Goal: Information Seeking & Learning: Learn about a topic

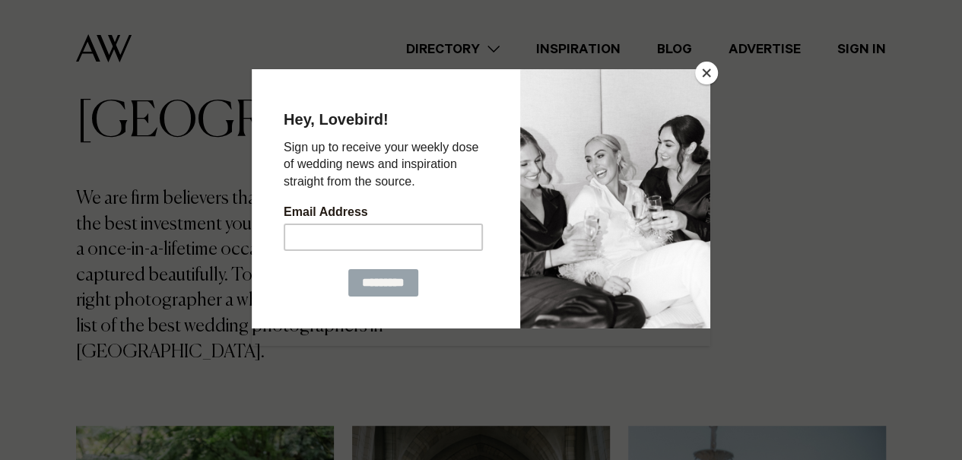
click at [707, 72] on button "Close" at bounding box center [706, 73] width 23 height 23
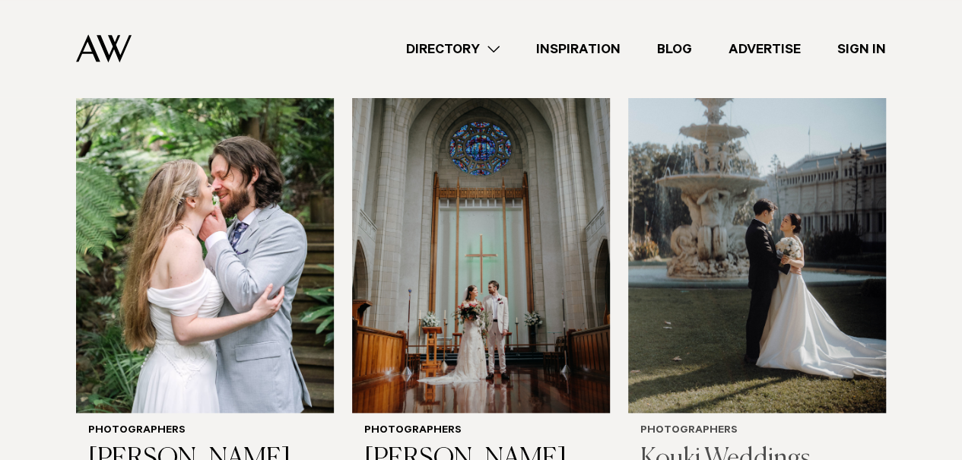
scroll to position [691, 0]
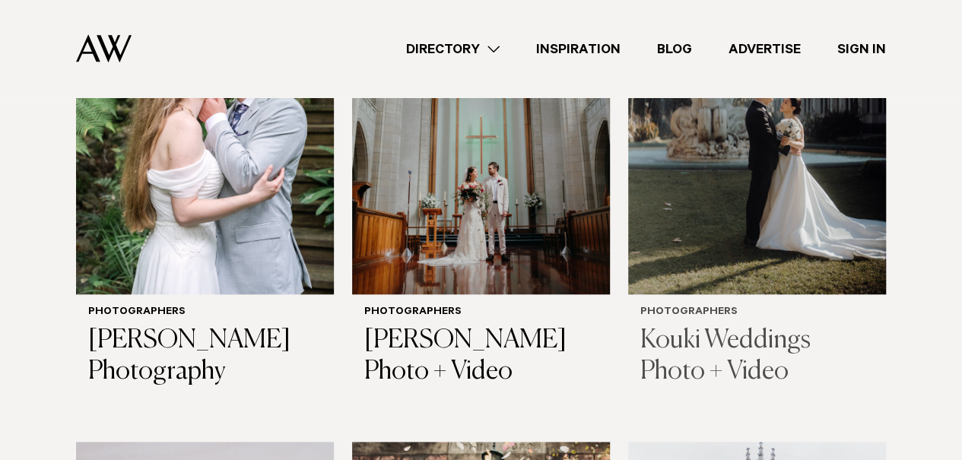
click at [705, 211] on img at bounding box center [757, 121] width 258 height 346
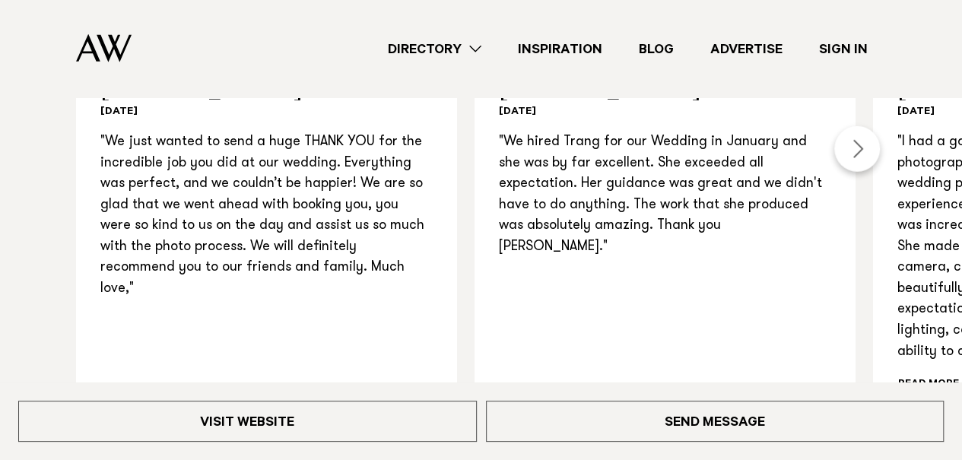
scroll to position [1949, 0]
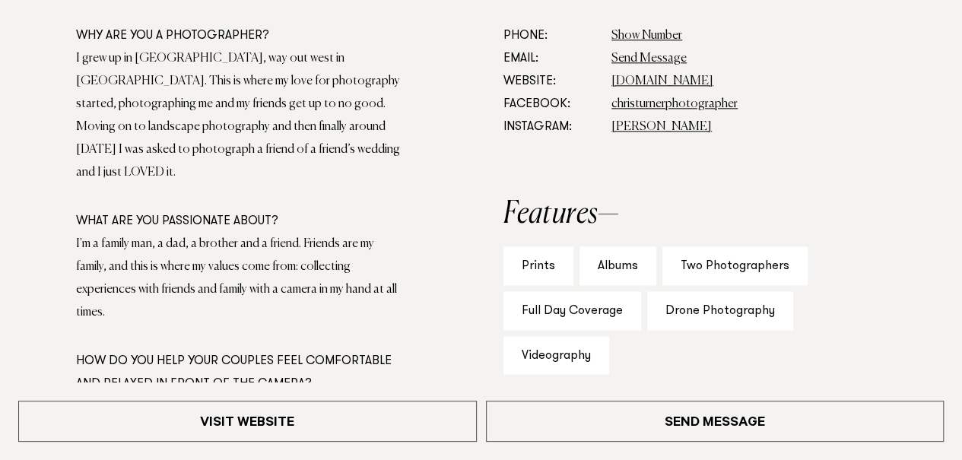
scroll to position [900, 0]
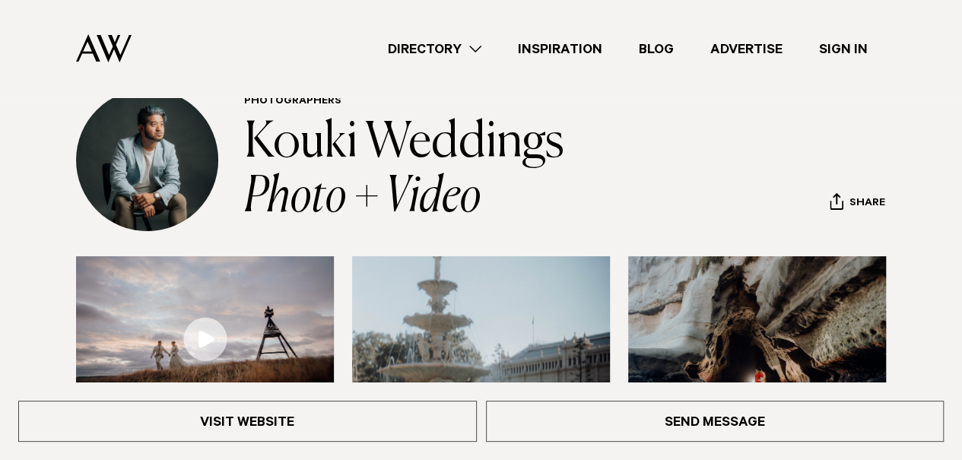
scroll to position [72, 0]
click at [444, 46] on link "Directory" at bounding box center [435, 49] width 130 height 21
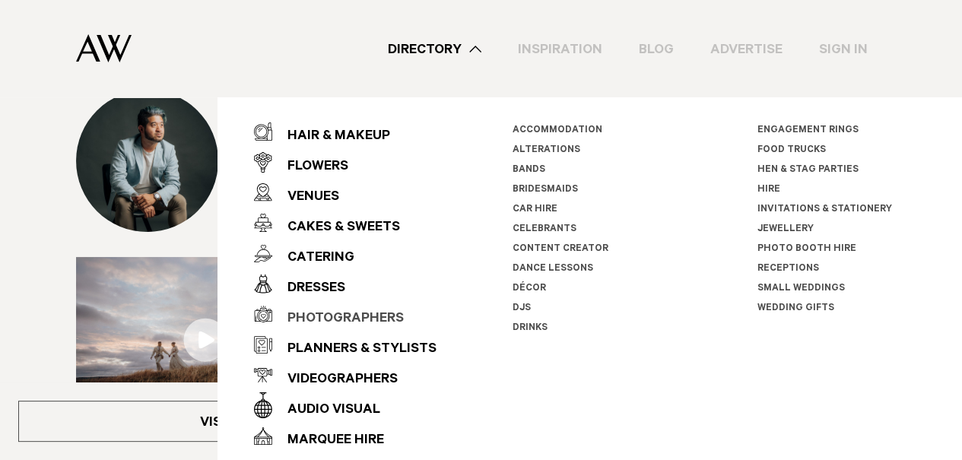
click at [376, 314] on div "Photographers" at bounding box center [338, 319] width 132 height 30
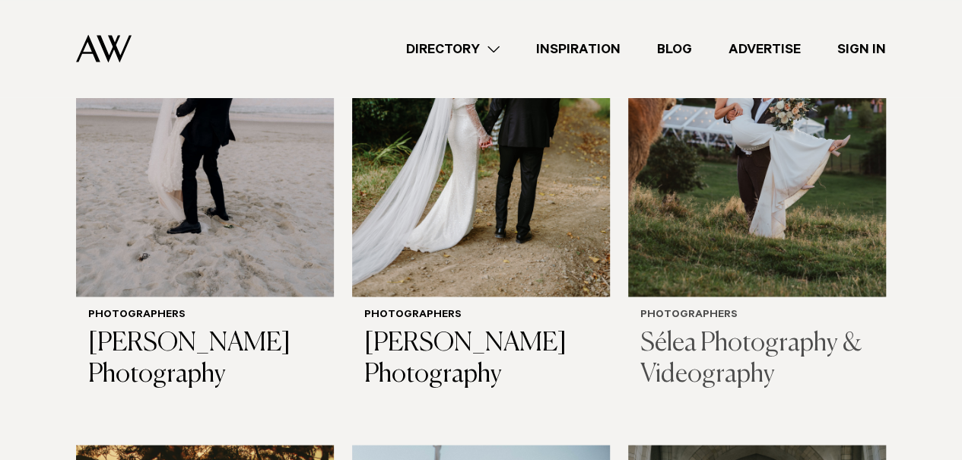
scroll to position [1181, 0]
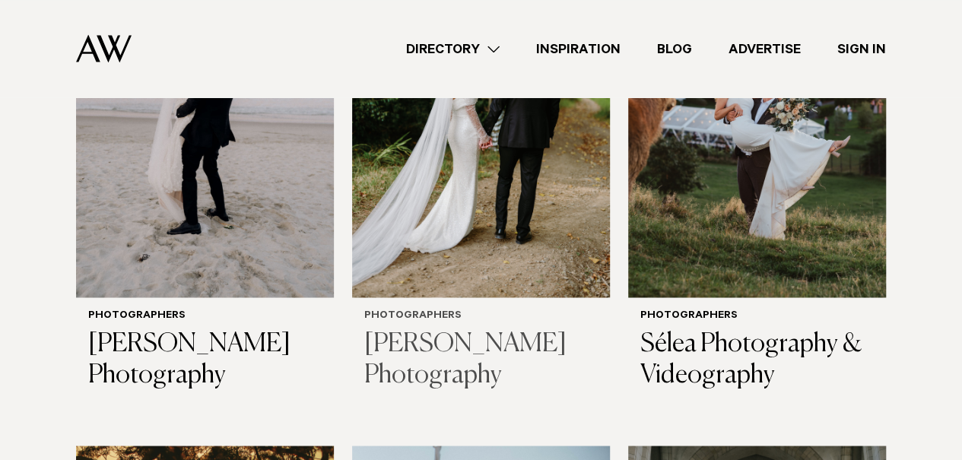
click at [479, 202] on img at bounding box center [481, 124] width 258 height 346
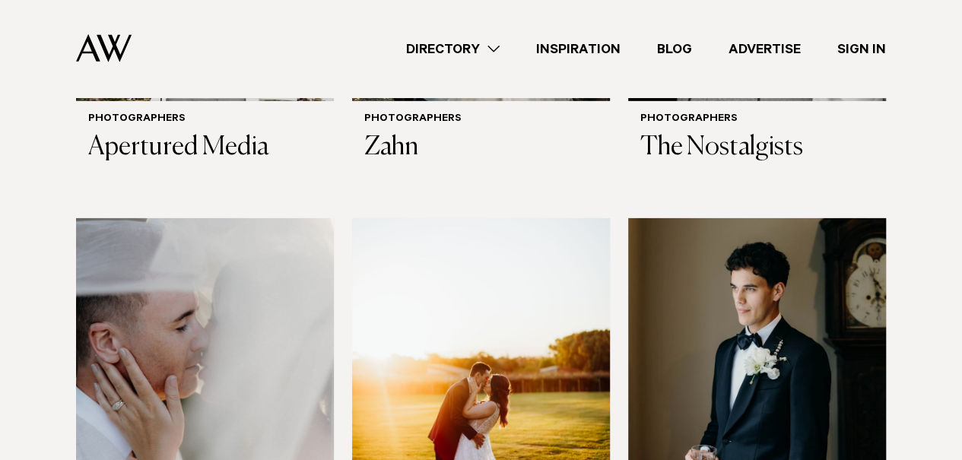
scroll to position [2553, 0]
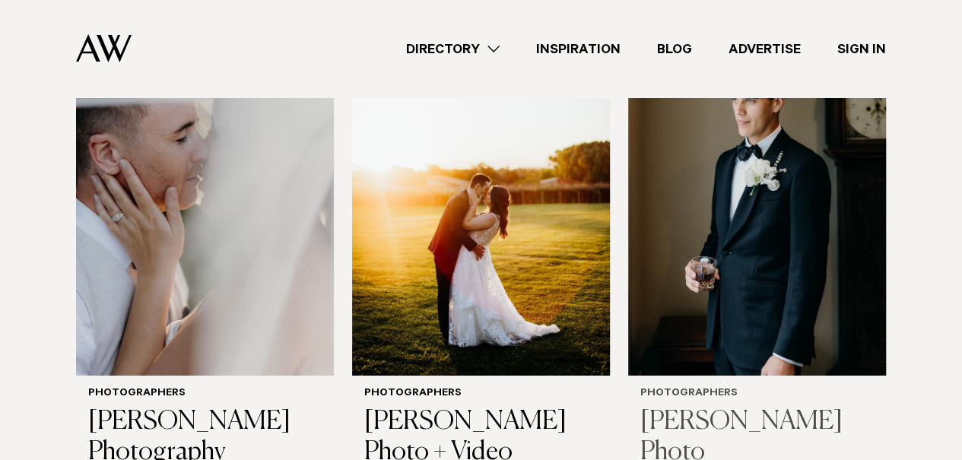
click at [764, 243] on img at bounding box center [757, 203] width 258 height 346
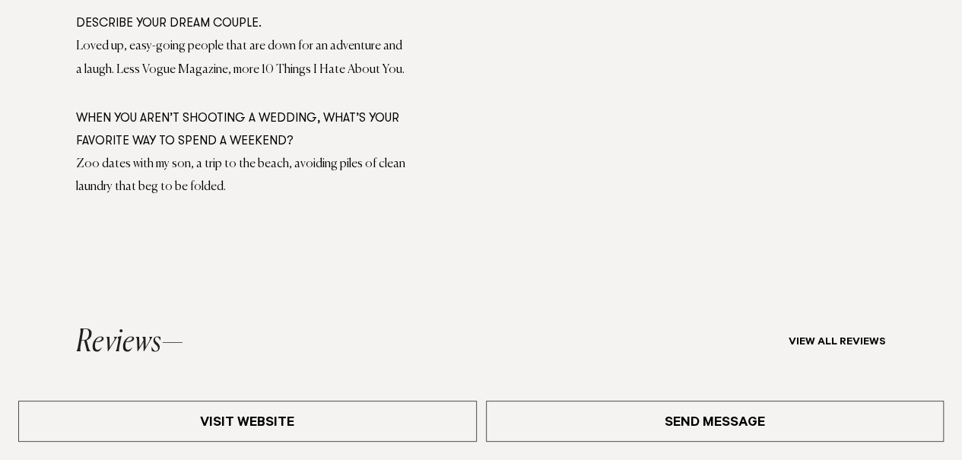
scroll to position [1380, 0]
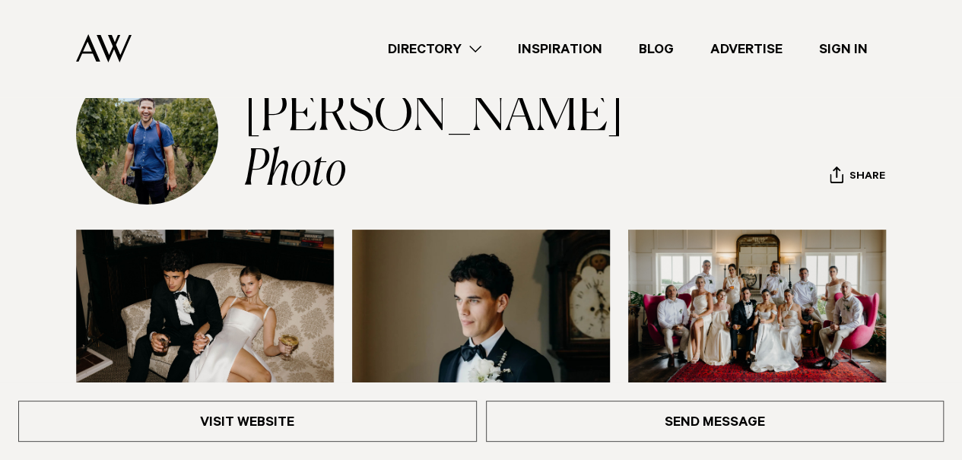
scroll to position [50, 0]
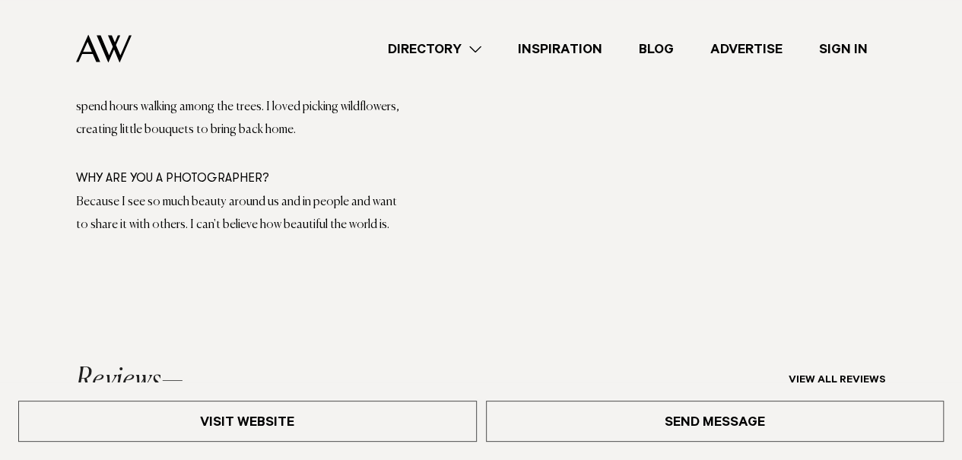
scroll to position [1202, 0]
